Goal: Task Accomplishment & Management: Complete application form

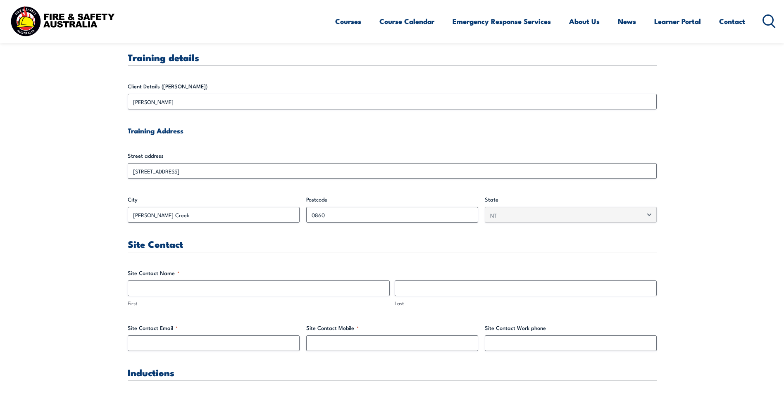
scroll to position [248, 0]
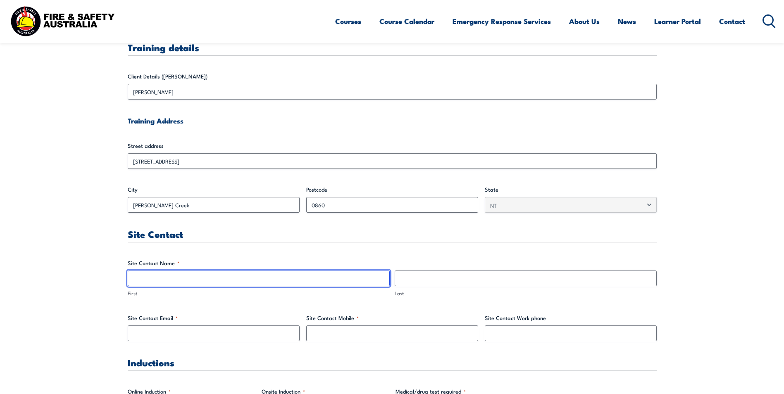
click at [280, 280] on input "First" at bounding box center [259, 279] width 262 height 16
click at [227, 275] on input "First" at bounding box center [259, 279] width 262 height 16
type input "[PERSON_NAME]"
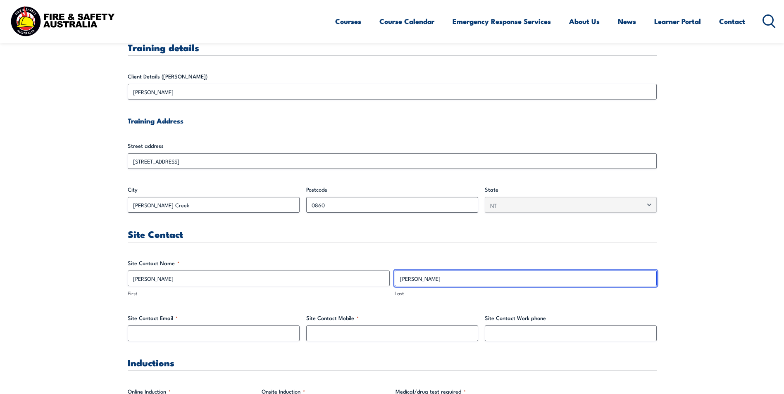
type input "[PERSON_NAME]"
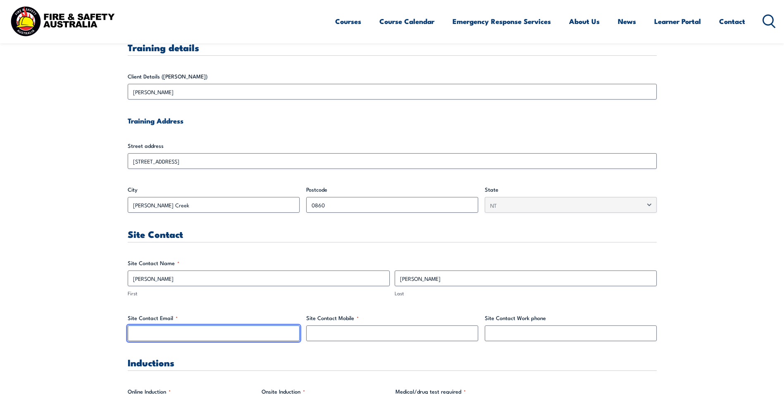
click at [191, 333] on input "Site Contact Email *" at bounding box center [214, 334] width 172 height 16
paste input "[PERSON_NAME][EMAIL_ADDRESS][PERSON_NAME][DOMAIN_NAME]"
type input "[PERSON_NAME][EMAIL_ADDRESS][PERSON_NAME][DOMAIN_NAME]"
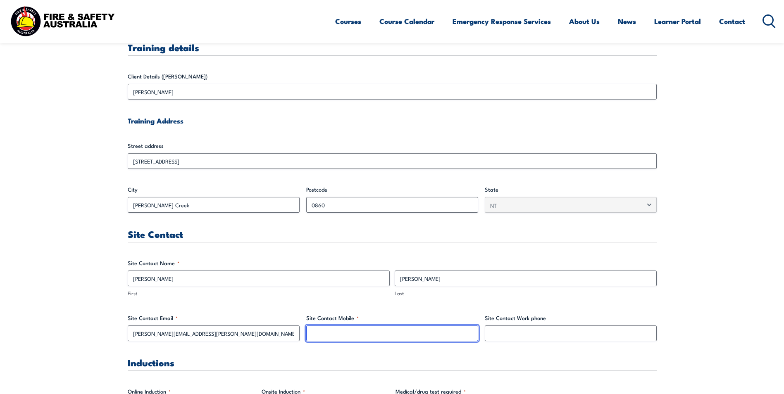
click at [355, 334] on input "Site Contact Mobile *" at bounding box center [392, 334] width 172 height 16
click at [418, 329] on input "Site Contact Mobile *" at bounding box center [392, 334] width 172 height 16
paste input "0408 513 602"
type input "0408 513 602"
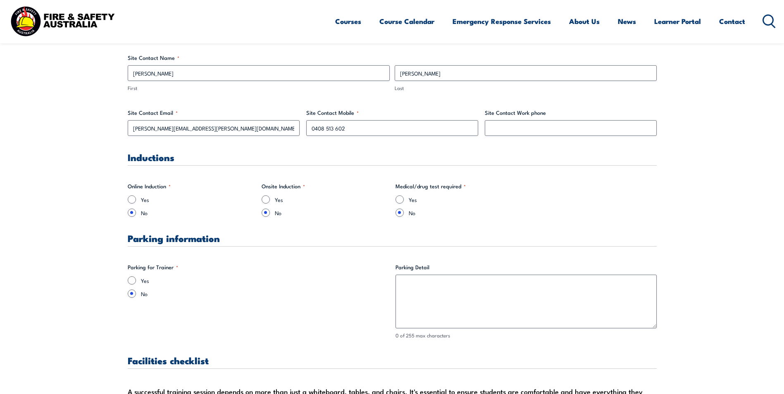
scroll to position [455, 0]
click at [134, 281] on input "Yes" at bounding box center [132, 279] width 8 height 8
radio input "true"
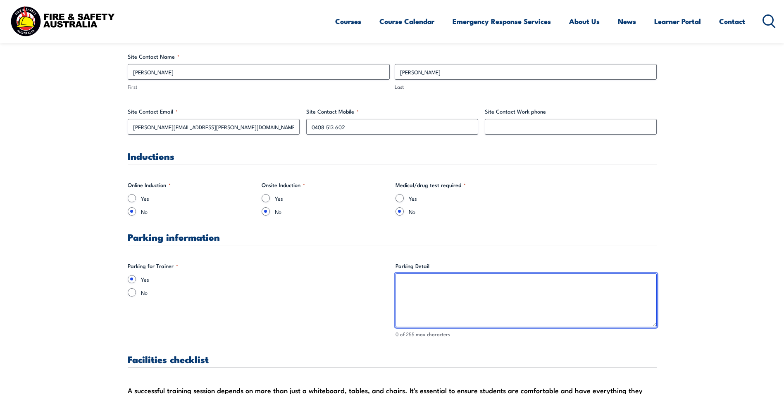
click at [443, 295] on textarea "Parking Detail" at bounding box center [526, 301] width 261 height 54
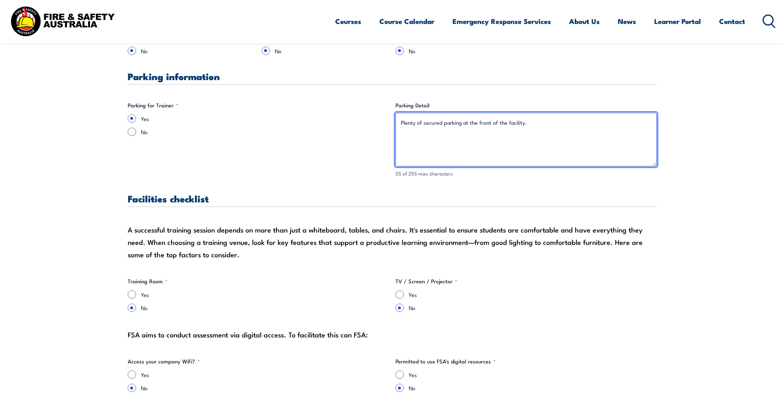
scroll to position [620, 0]
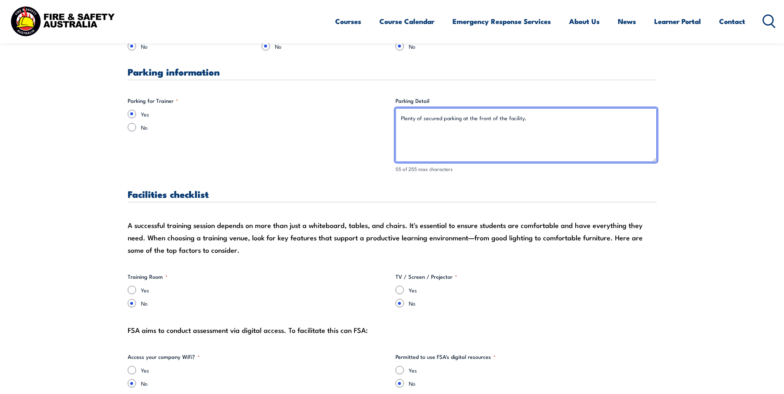
type textarea "Plenty of secured parking at the front of the facility."
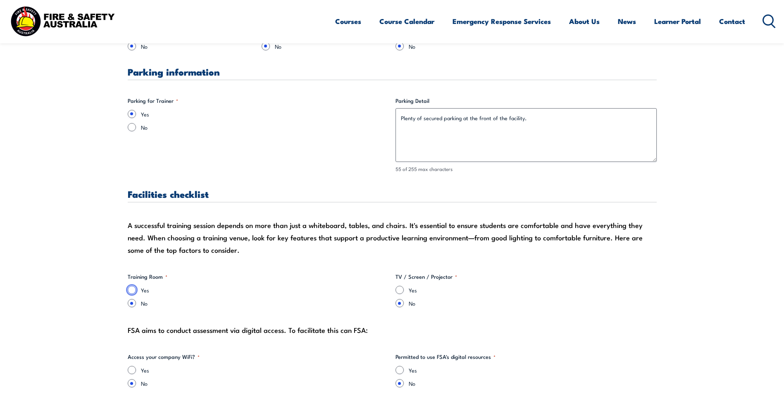
click at [133, 290] on input "Yes" at bounding box center [132, 290] width 8 height 8
radio input "true"
click at [402, 291] on input "Yes" at bounding box center [400, 290] width 8 height 8
radio input "true"
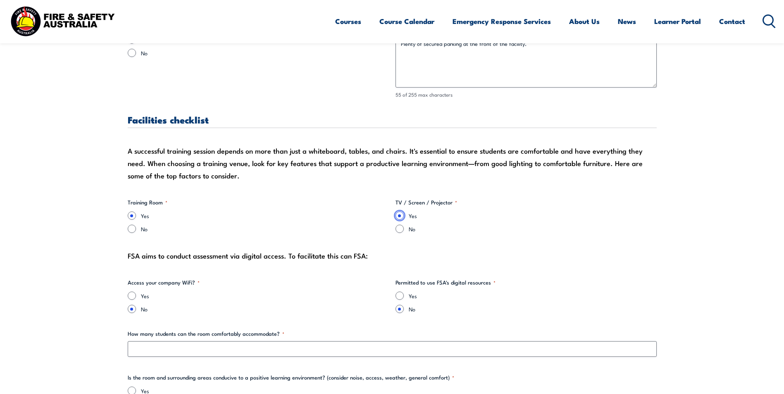
scroll to position [703, 0]
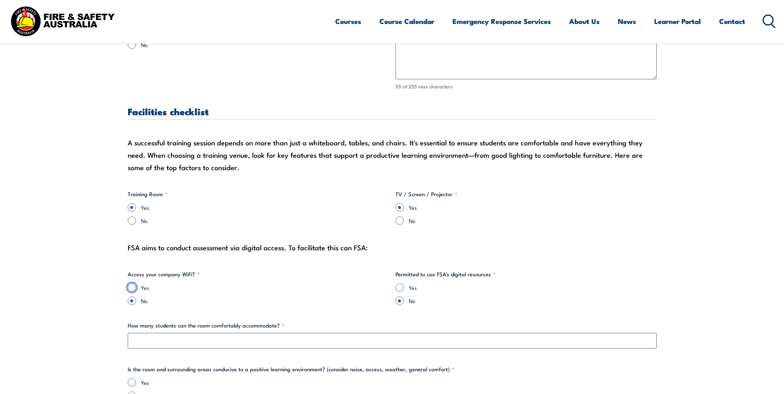
click at [129, 285] on input "Yes" at bounding box center [132, 288] width 8 height 8
radio input "true"
click at [400, 289] on input "Yes" at bounding box center [400, 288] width 8 height 8
radio input "true"
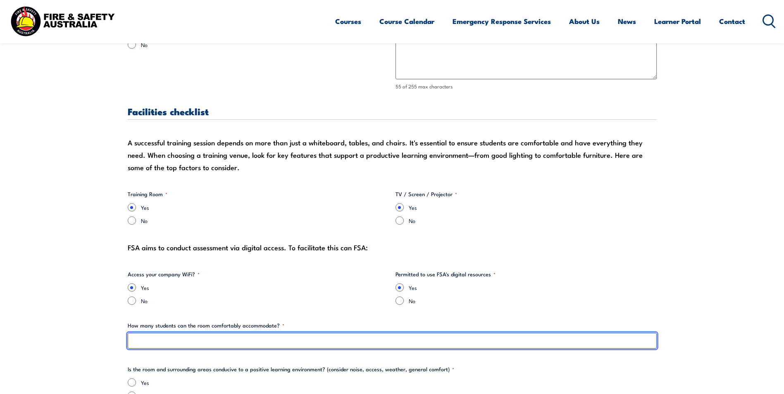
click at [314, 337] on input "How many students can the room comfortably accommodate? *" at bounding box center [392, 341] width 529 height 16
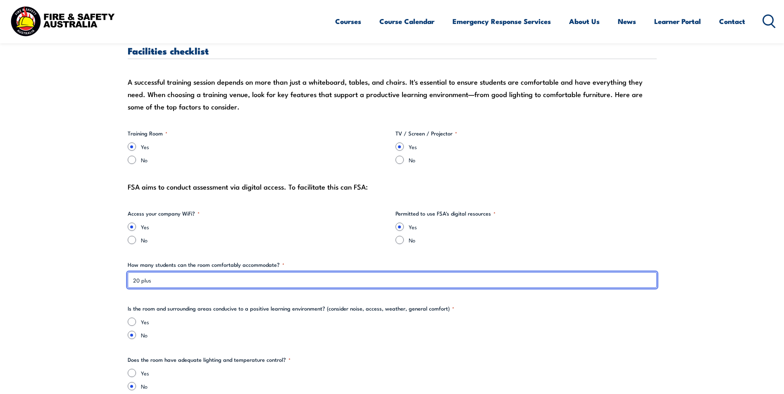
scroll to position [785, 0]
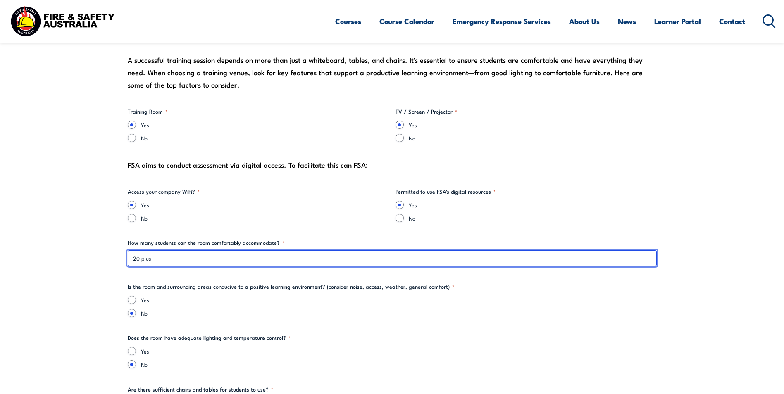
type input "20 plus"
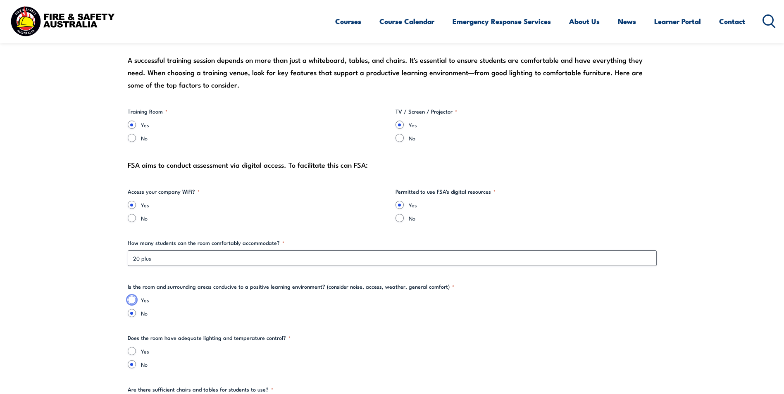
click at [133, 300] on input "Yes" at bounding box center [132, 300] width 8 height 8
radio input "true"
click at [130, 354] on input "Yes" at bounding box center [132, 351] width 8 height 8
radio input "true"
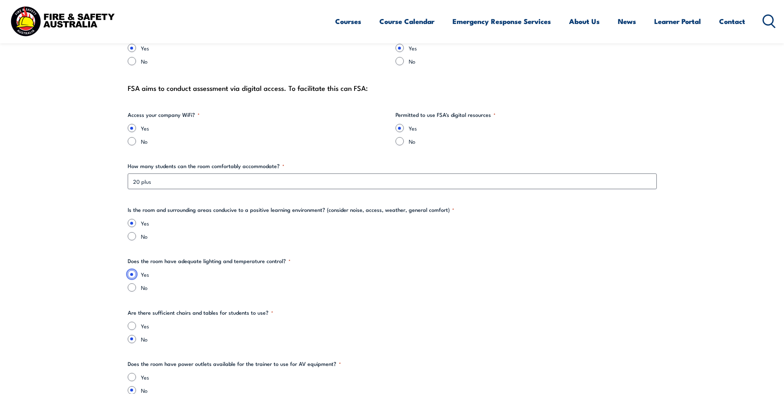
scroll to position [868, 0]
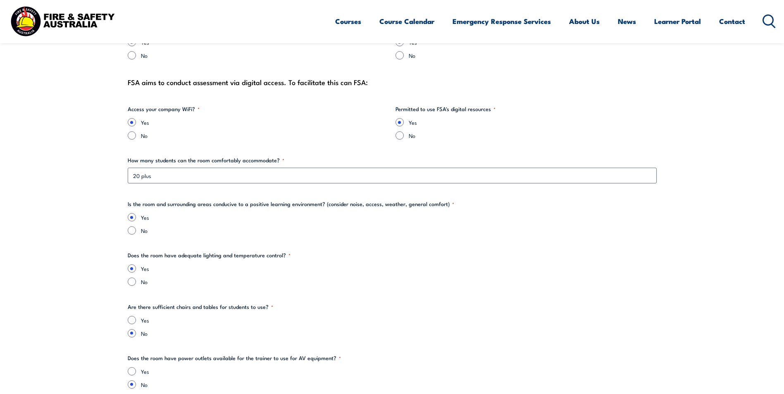
click at [134, 326] on div "Yes No" at bounding box center [392, 326] width 529 height 21
click at [134, 324] on div "Yes" at bounding box center [392, 320] width 529 height 8
click at [133, 320] on input "Yes" at bounding box center [132, 320] width 8 height 8
radio input "true"
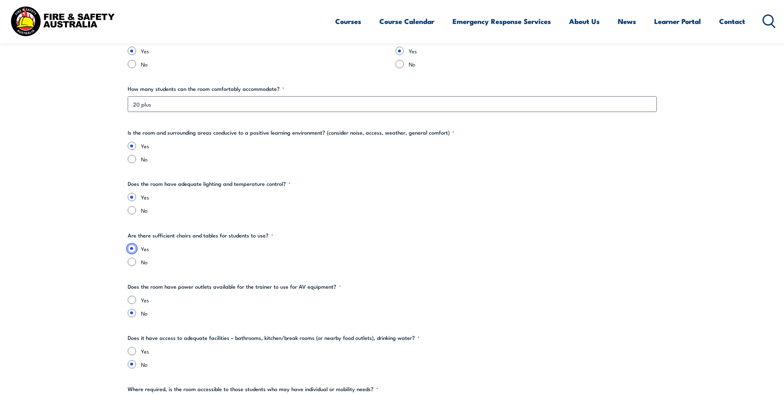
scroll to position [951, 0]
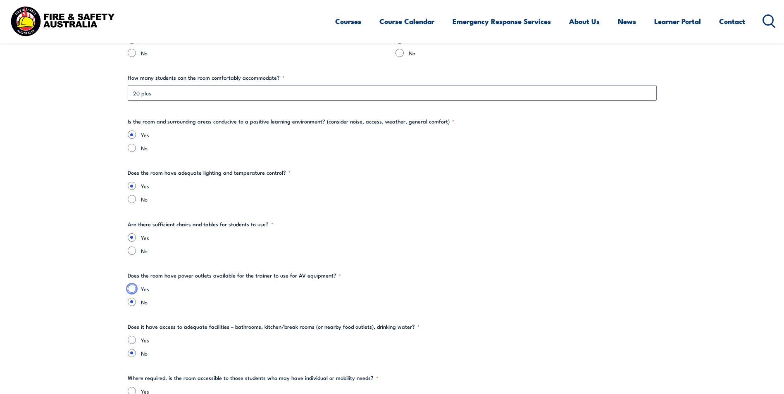
click at [135, 288] on input "Yes" at bounding box center [132, 289] width 8 height 8
radio input "true"
click at [134, 340] on input "Yes" at bounding box center [132, 340] width 8 height 8
radio input "true"
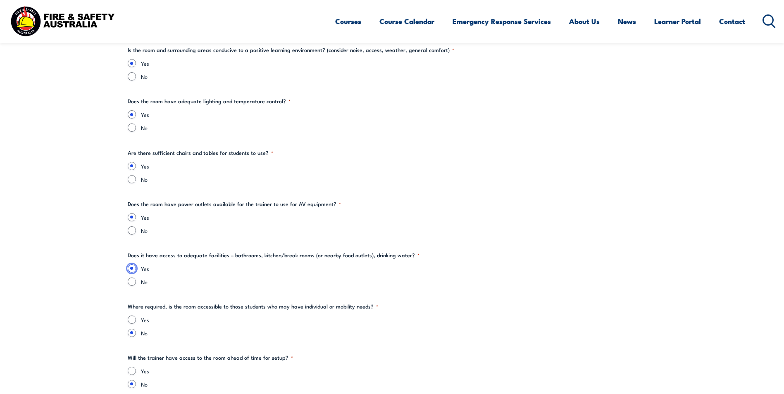
scroll to position [1033, 0]
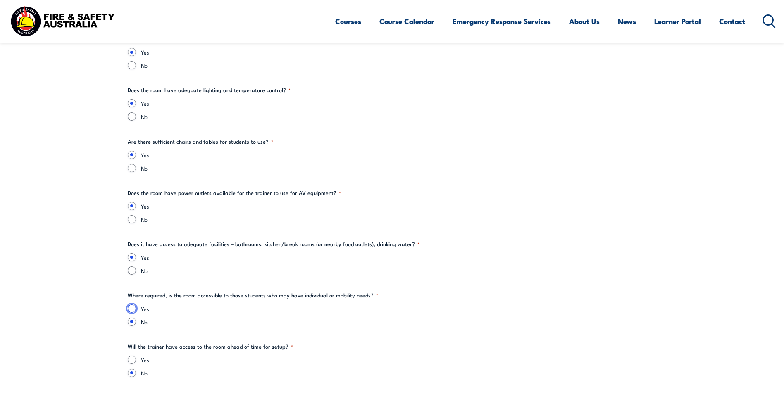
click at [133, 307] on input "Yes" at bounding box center [132, 309] width 8 height 8
radio input "true"
click at [135, 362] on input "Yes" at bounding box center [132, 360] width 8 height 8
radio input "true"
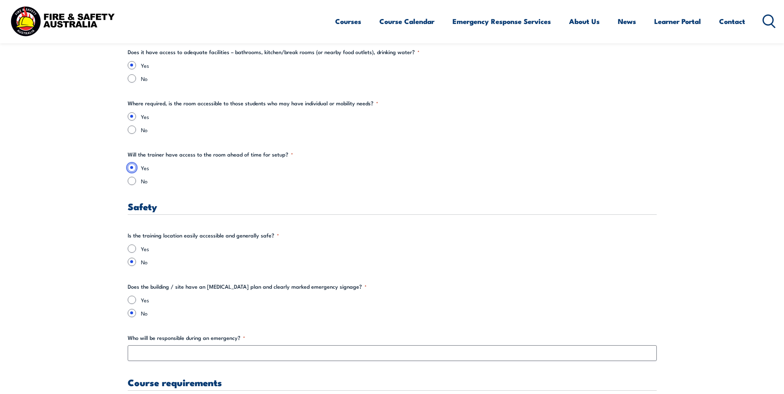
scroll to position [1364, 0]
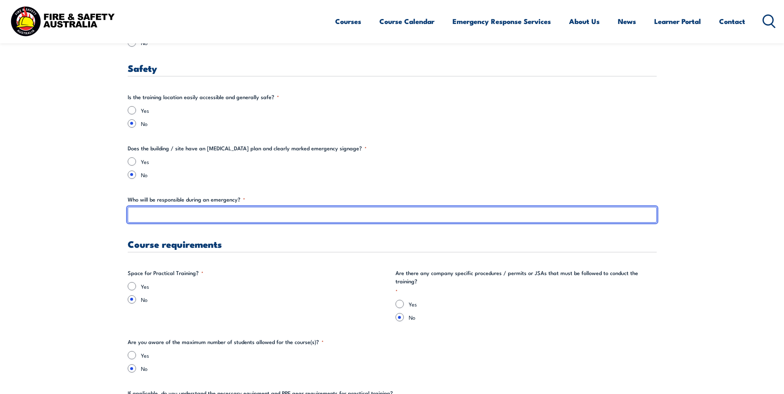
click at [163, 212] on input "Who will be responsible during an emergency? *" at bounding box center [392, 215] width 529 height 16
type input "Chief Warden / Service Manager / Senior RN"
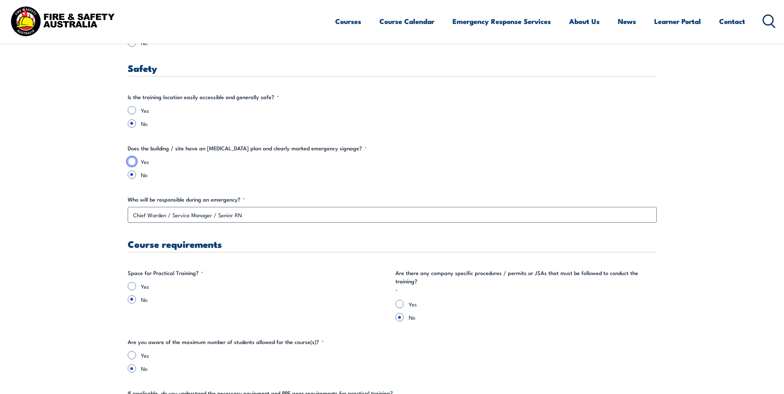
click at [132, 162] on input "Yes" at bounding box center [132, 161] width 8 height 8
radio input "true"
click at [132, 109] on input "Yes" at bounding box center [132, 110] width 8 height 8
radio input "true"
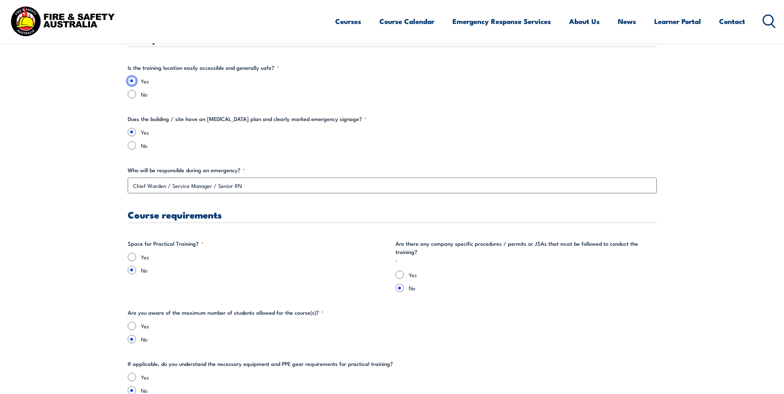
scroll to position [1405, 0]
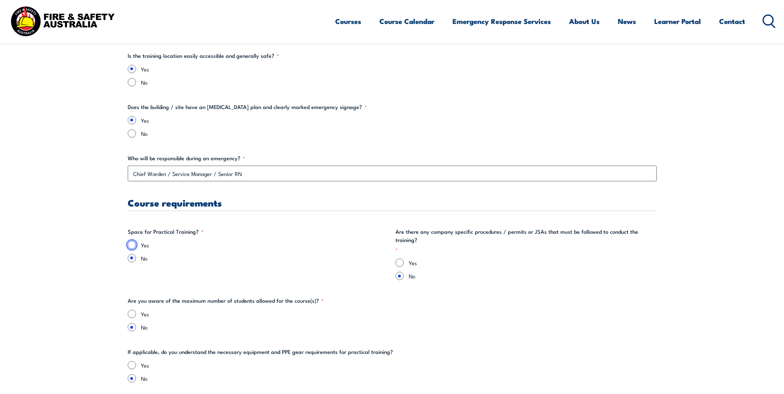
click at [132, 244] on input "Yes" at bounding box center [132, 245] width 8 height 8
radio input "true"
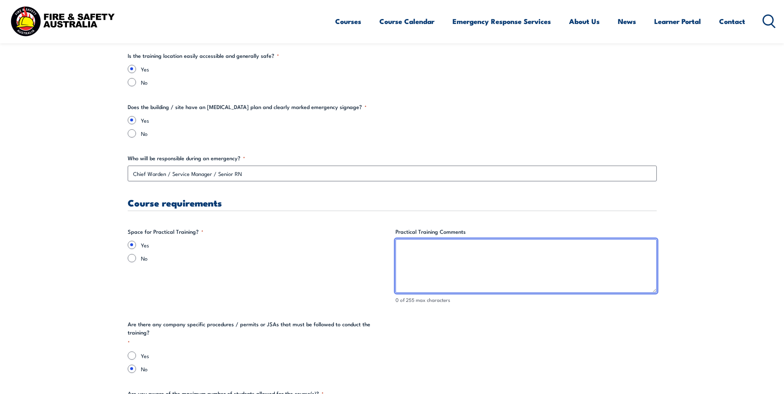
click at [457, 266] on textarea "Practical Training Comments" at bounding box center [526, 266] width 261 height 54
click at [639, 249] on textarea "Plenty of space within the facilities fenced boundaries to conduct fire extingu…" at bounding box center [526, 266] width 261 height 54
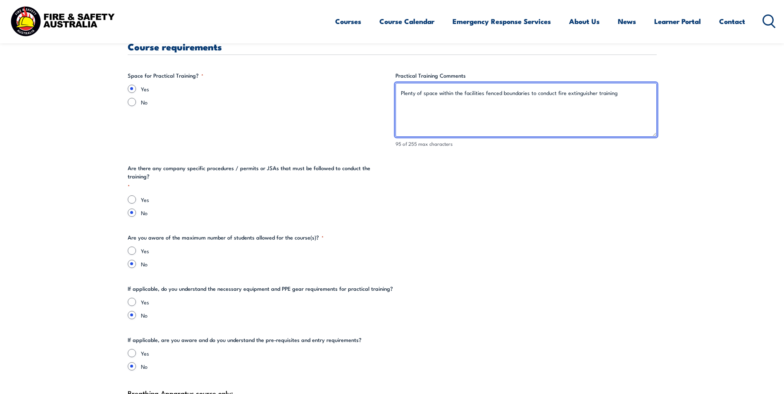
scroll to position [1571, 0]
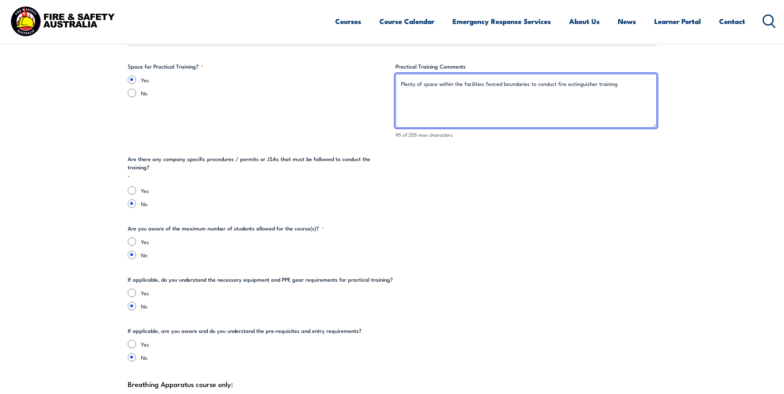
type textarea "Plenty of space within the facilities fenced boundaries to conduct fire extingu…"
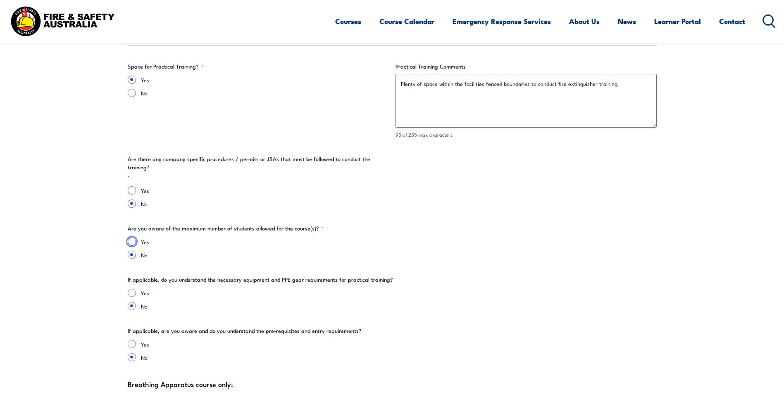
click at [131, 238] on input "Yes" at bounding box center [132, 242] width 8 height 8
radio input "true"
click at [135, 289] on input "Yes" at bounding box center [132, 293] width 8 height 8
radio input "true"
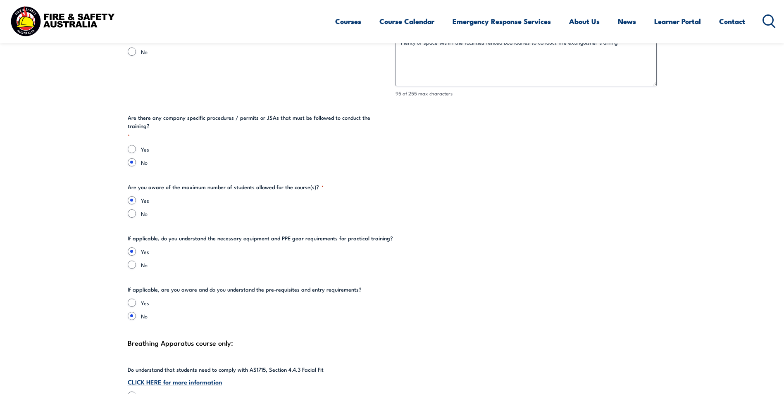
click at [136, 299] on div "Yes" at bounding box center [392, 303] width 529 height 8
click at [133, 299] on input "Yes" at bounding box center [132, 303] width 8 height 8
radio input "true"
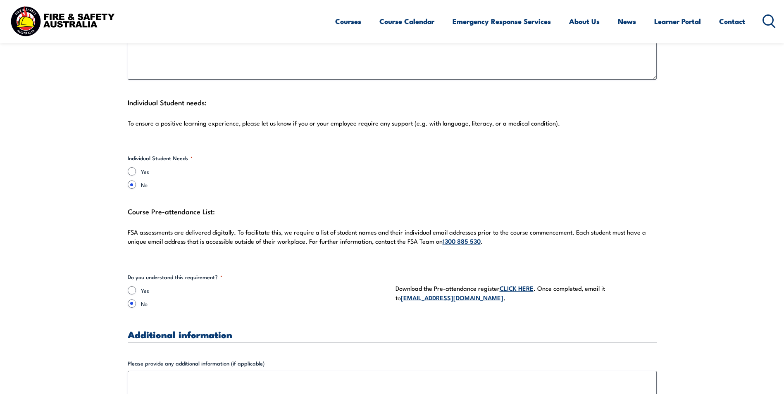
scroll to position [2108, 0]
click at [131, 286] on input "Yes" at bounding box center [132, 290] width 8 height 8
radio input "true"
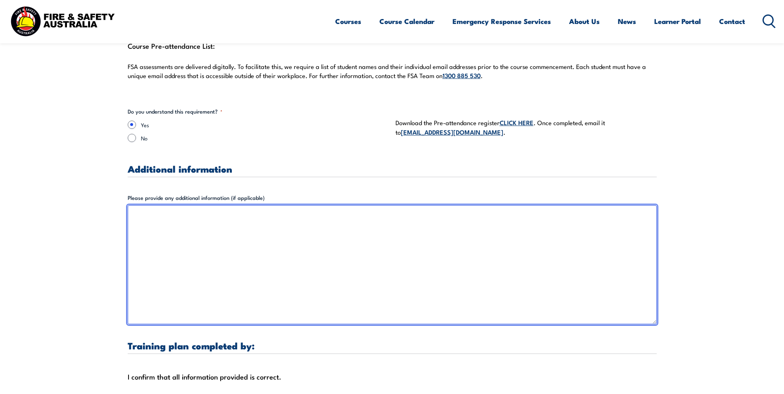
click at [166, 213] on textarea "Please provide any additional information (if applicable)" at bounding box center [392, 264] width 529 height 119
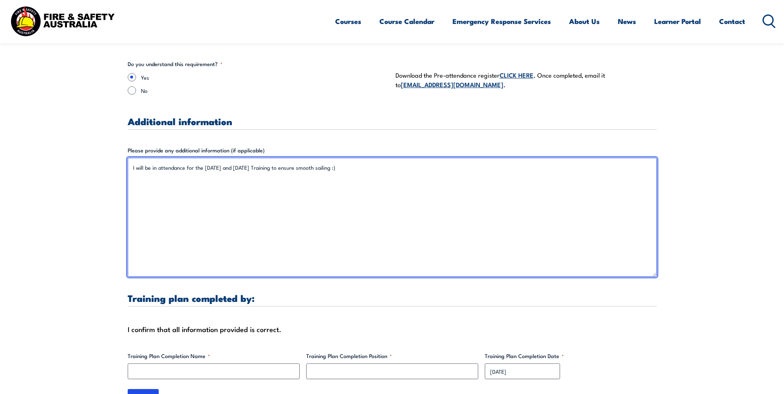
scroll to position [2398, 0]
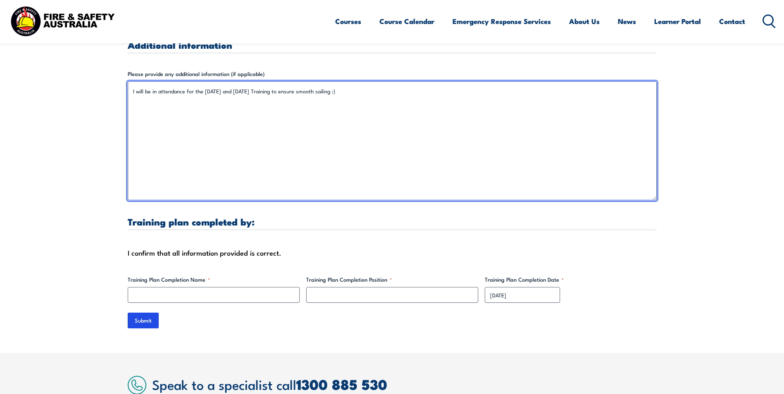
type textarea "I will be in attendance for the [DATE] and [DATE] Training to ensure smooth sai…"
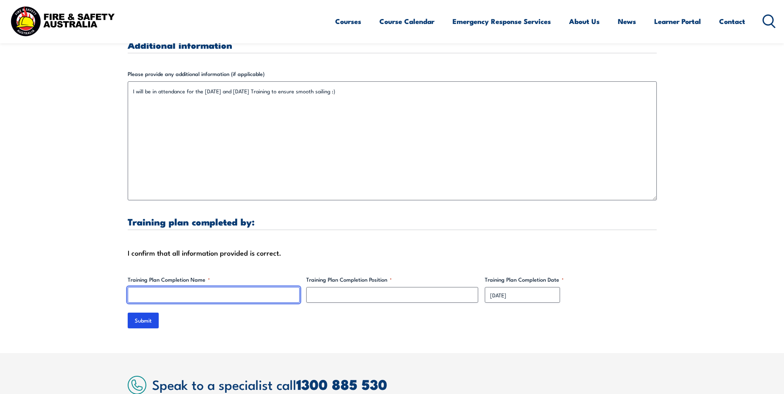
click at [253, 287] on input "Training Plan Completion Name *" at bounding box center [214, 295] width 172 height 16
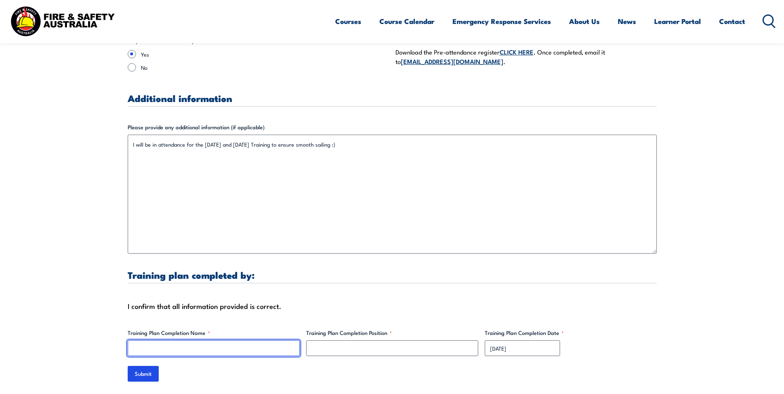
scroll to position [2522, 0]
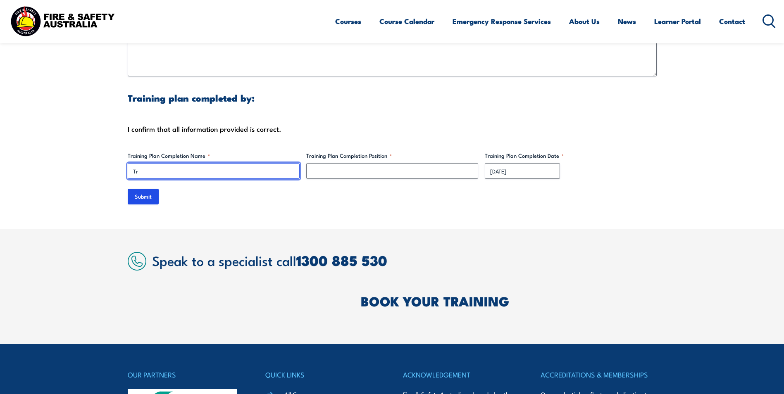
type input "T"
drag, startPoint x: 262, startPoint y: 164, endPoint x: 93, endPoint y: 162, distance: 169.1
type input "[PERSON_NAME]"
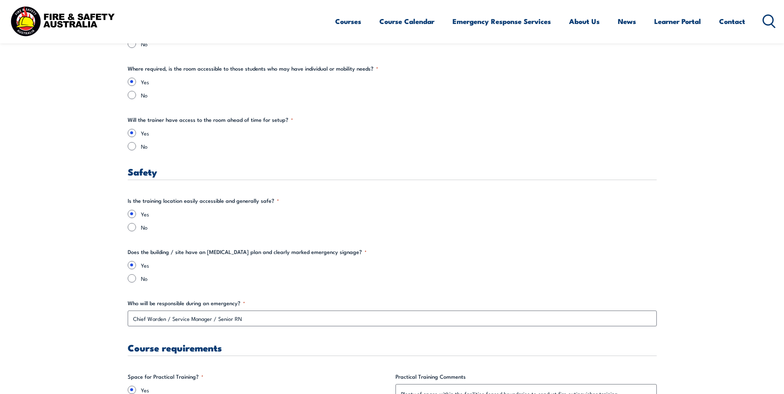
scroll to position [1157, 0]
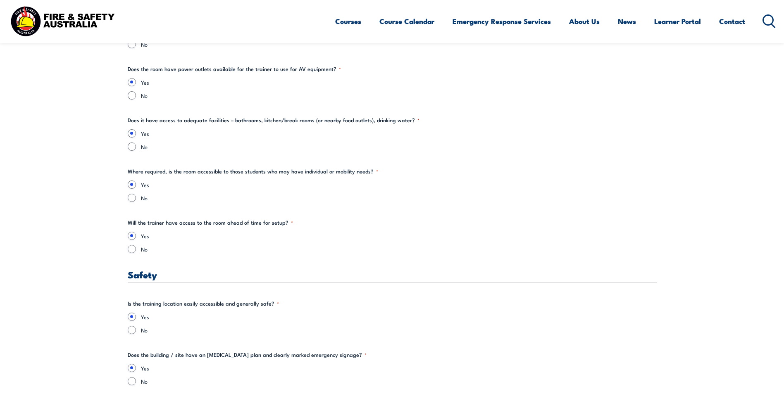
type input "Emergency Management Coordinator"
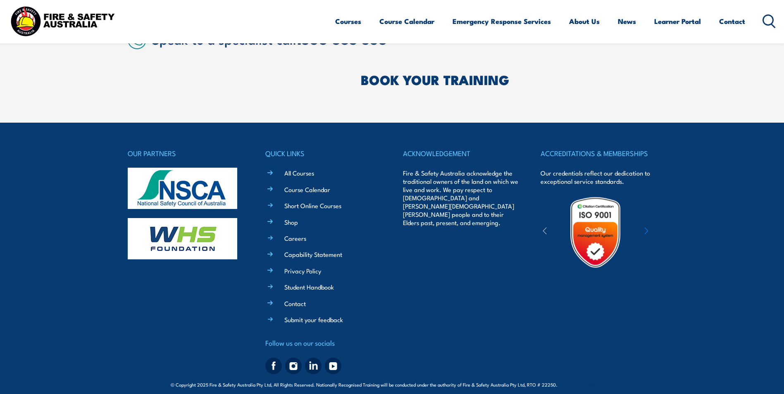
scroll to position [2495, 0]
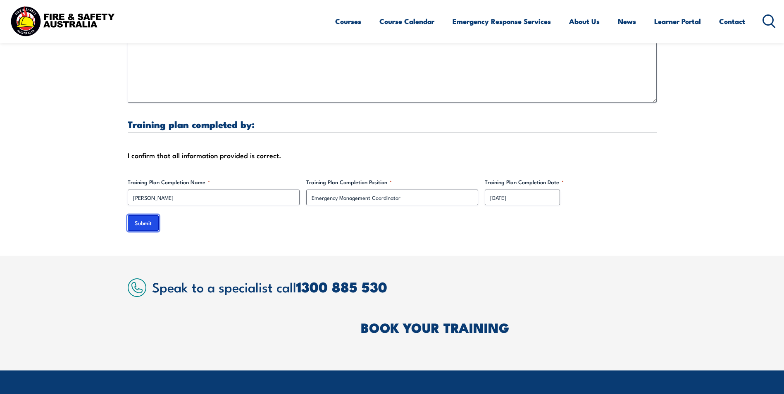
click at [146, 215] on input "Submit" at bounding box center [143, 223] width 31 height 16
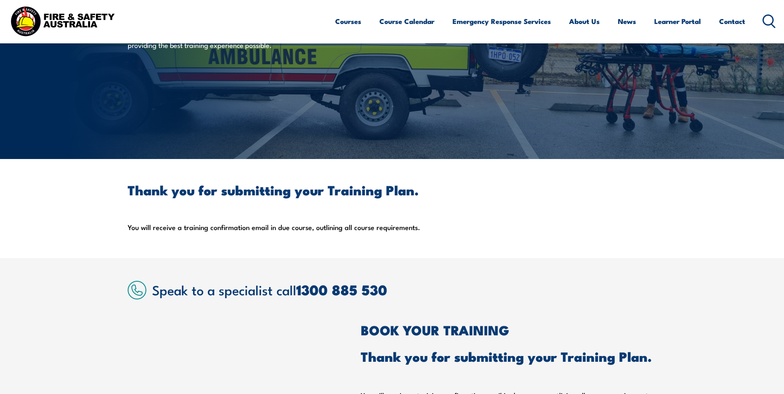
scroll to position [0, 0]
